Goal: Transaction & Acquisition: Obtain resource

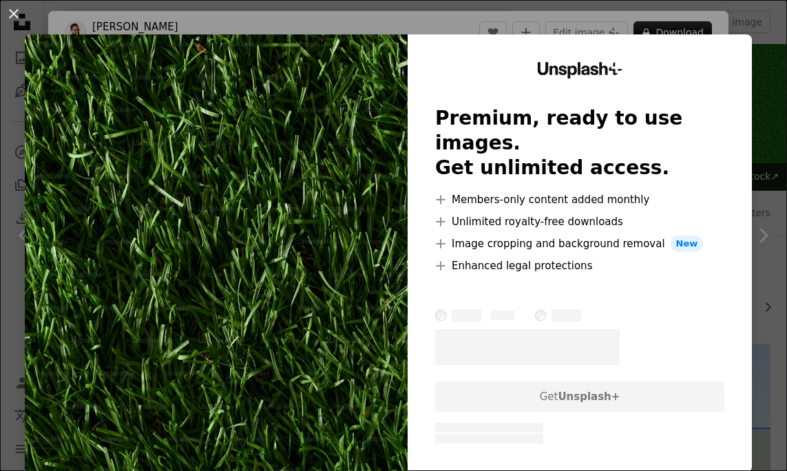
scroll to position [799, 0]
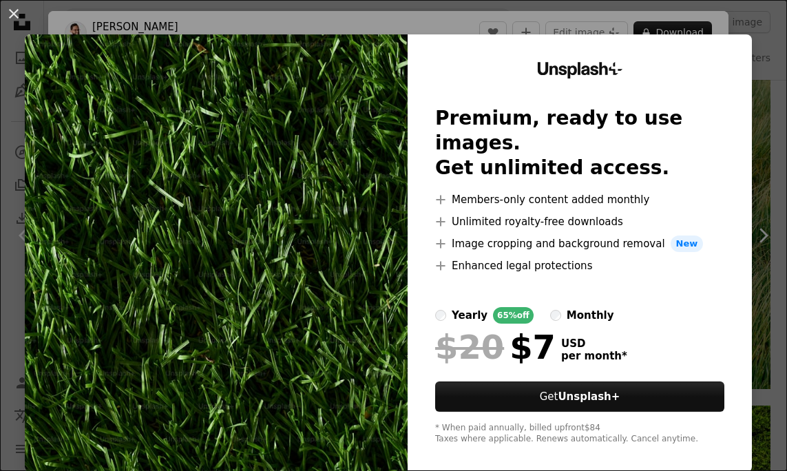
click at [327, 149] on img at bounding box center [216, 253] width 383 height 438
click at [15, 17] on button "An X shape" at bounding box center [14, 14] width 17 height 17
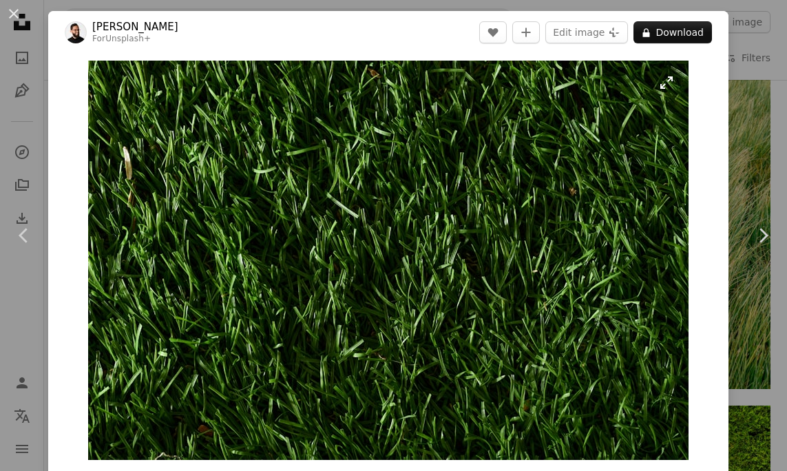
click at [340, 188] on img "Zoom in on this image" at bounding box center [388, 260] width 601 height 399
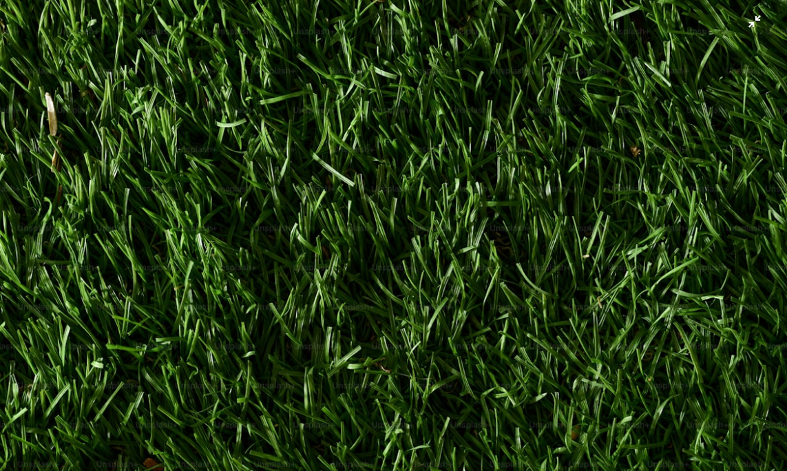
scroll to position [20, 0]
click at [63, 279] on img "Zoom out on this image" at bounding box center [393, 241] width 789 height 525
